Goal: Browse casually

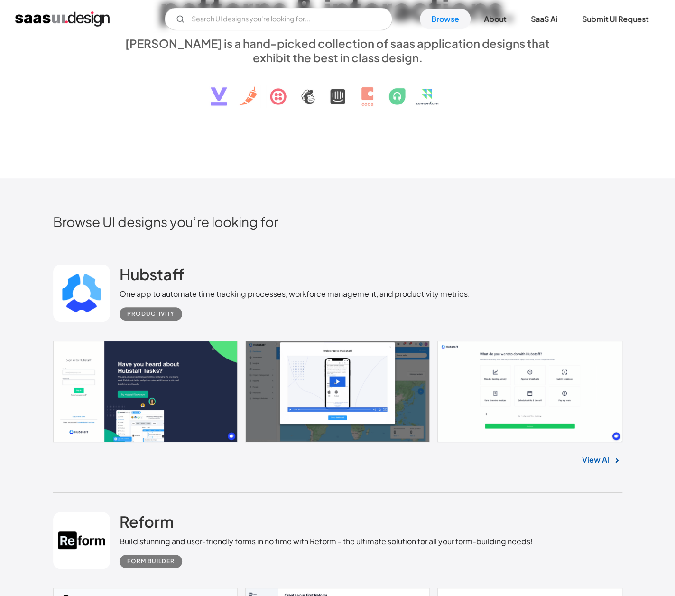
scroll to position [380, 0]
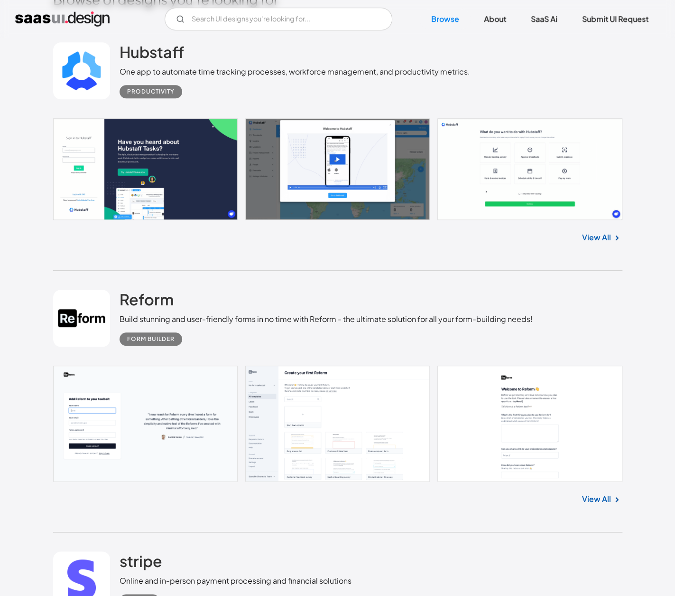
click at [496, 167] on link at bounding box center [338, 169] width 570 height 102
click at [439, 19] on link "Browse" at bounding box center [445, 19] width 51 height 21
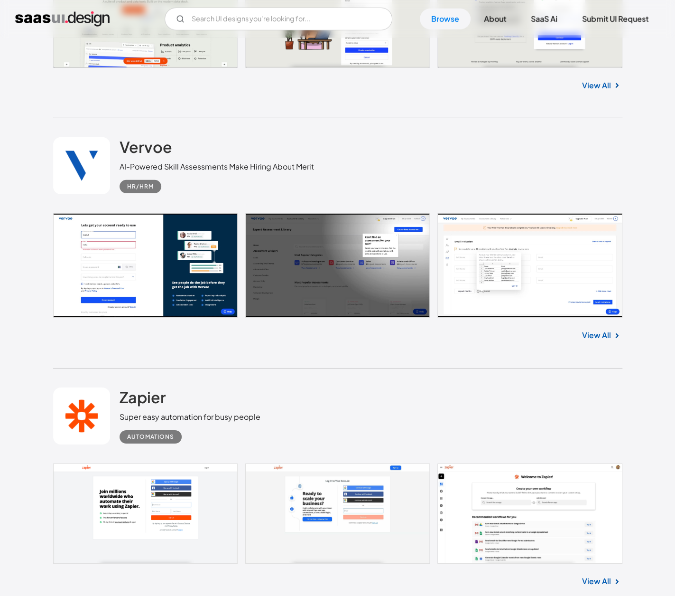
scroll to position [3543, 0]
